Goal: Task Accomplishment & Management: Use online tool/utility

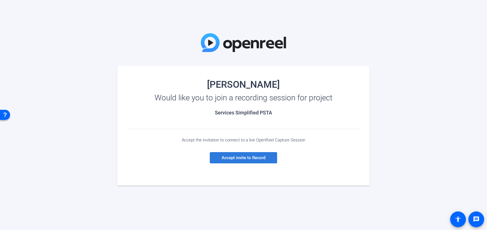
click at [256, 159] on span "Accept invite to Record" at bounding box center [244, 157] width 44 height 5
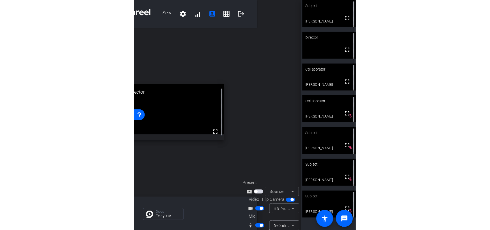
scroll to position [0, 38]
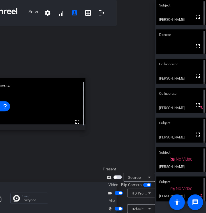
click at [117, 191] on span "button" at bounding box center [119, 193] width 8 height 4
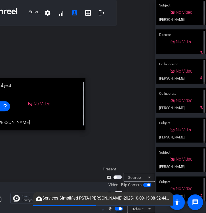
click at [117, 192] on span "button" at bounding box center [116, 193] width 3 height 3
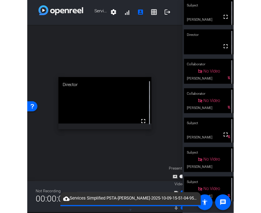
scroll to position [1, 0]
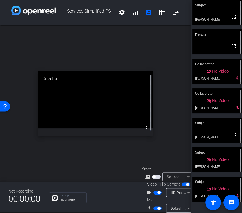
click at [156, 191] on span "button" at bounding box center [157, 193] width 8 height 4
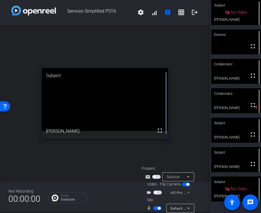
click at [158, 194] on span "button" at bounding box center [157, 193] width 8 height 4
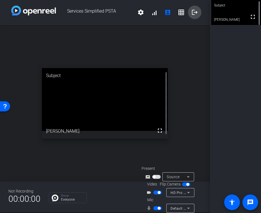
click at [191, 10] on mat-icon "logout" at bounding box center [194, 12] width 7 height 7
